Goal: Navigation & Orientation: Find specific page/section

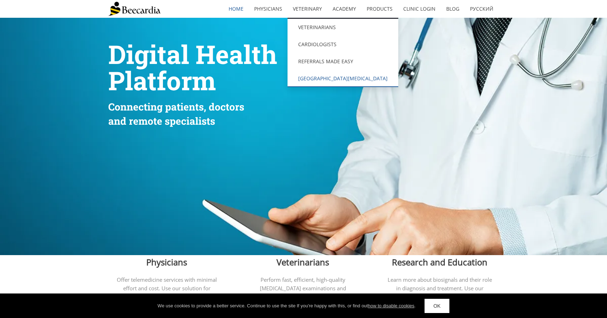
click at [326, 76] on link "[GEOGRAPHIC_DATA][MEDICAL_DATA]" at bounding box center [343, 78] width 111 height 17
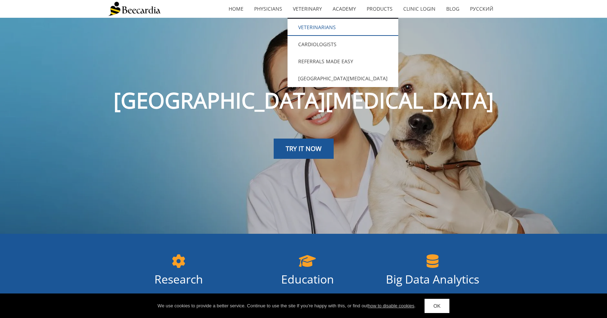
click at [313, 28] on link "Veterinarians" at bounding box center [343, 27] width 111 height 17
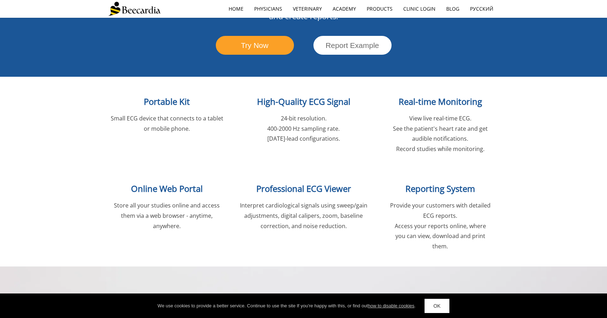
scroll to position [542, 0]
